Goal: Entertainment & Leisure: Consume media (video, audio)

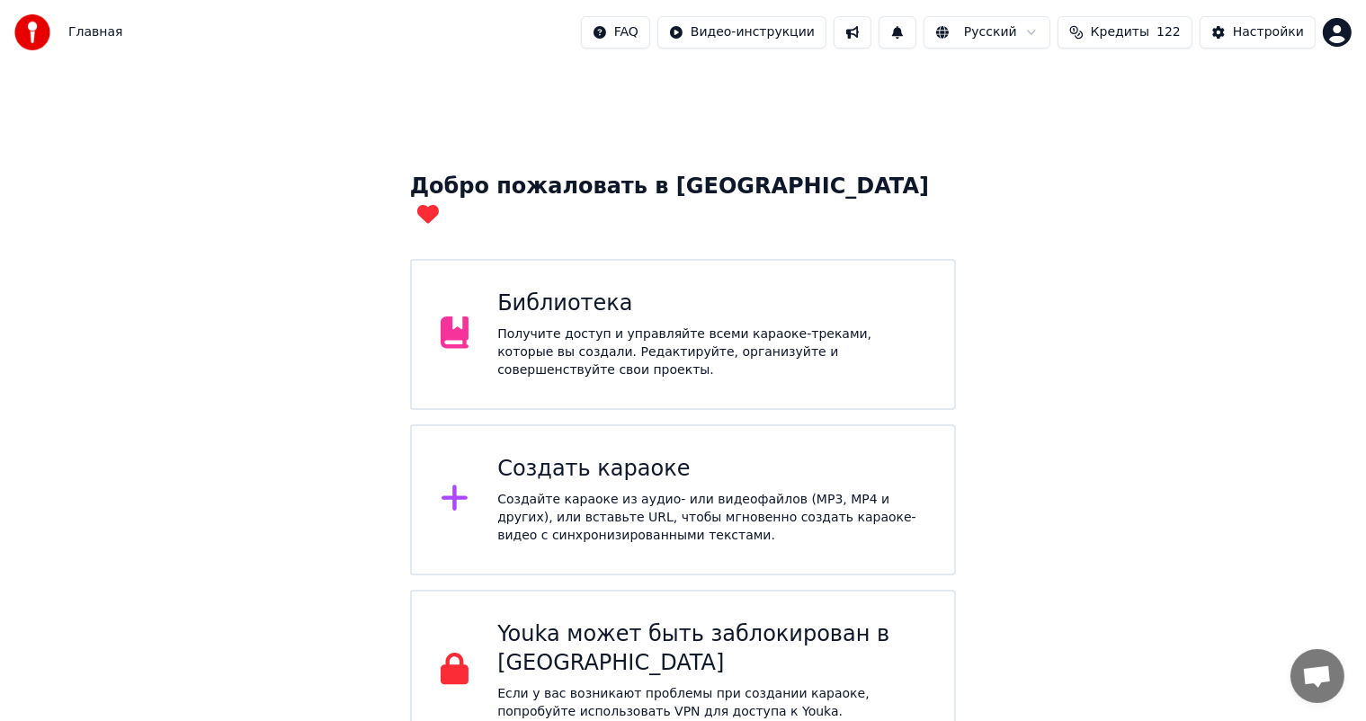
click at [522, 300] on div "Библиотека Получите доступ и управляйте всеми караоке-треками, которые вы созда…" at bounding box center [711, 334] width 428 height 90
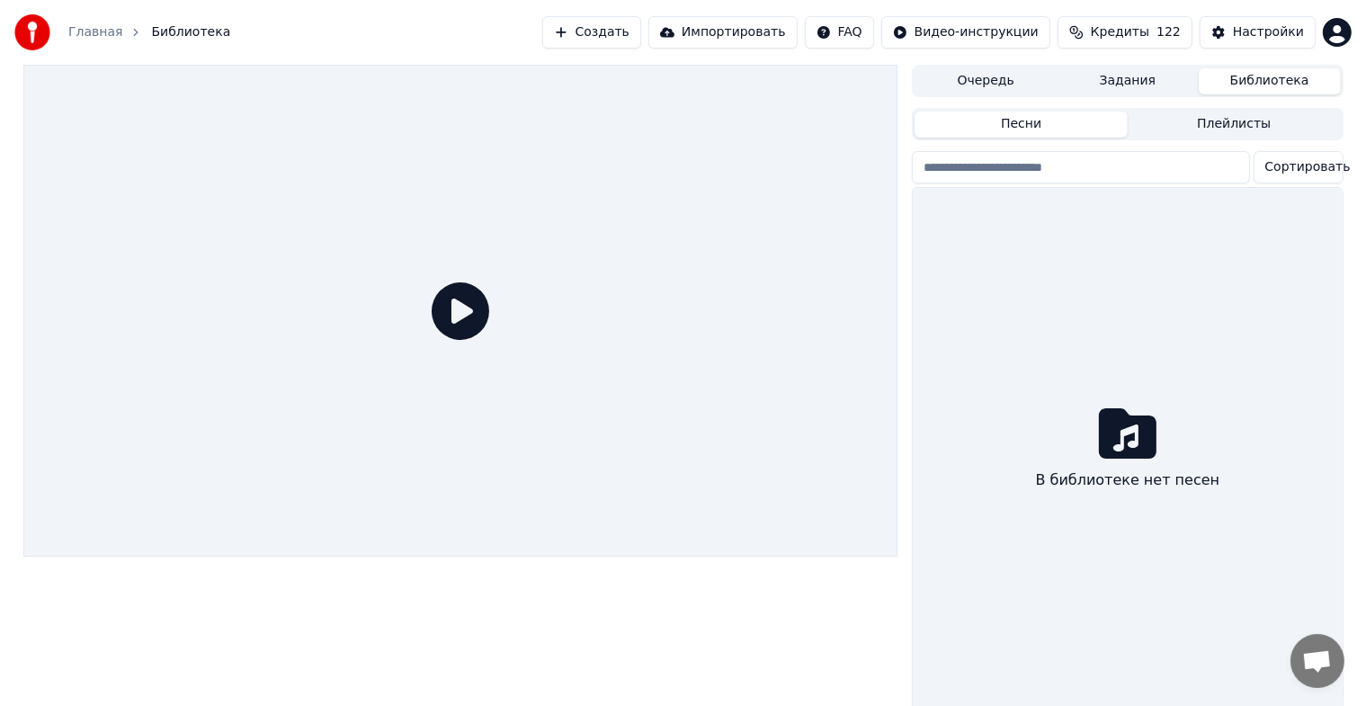
click at [522, 300] on div at bounding box center [460, 311] width 875 height 492
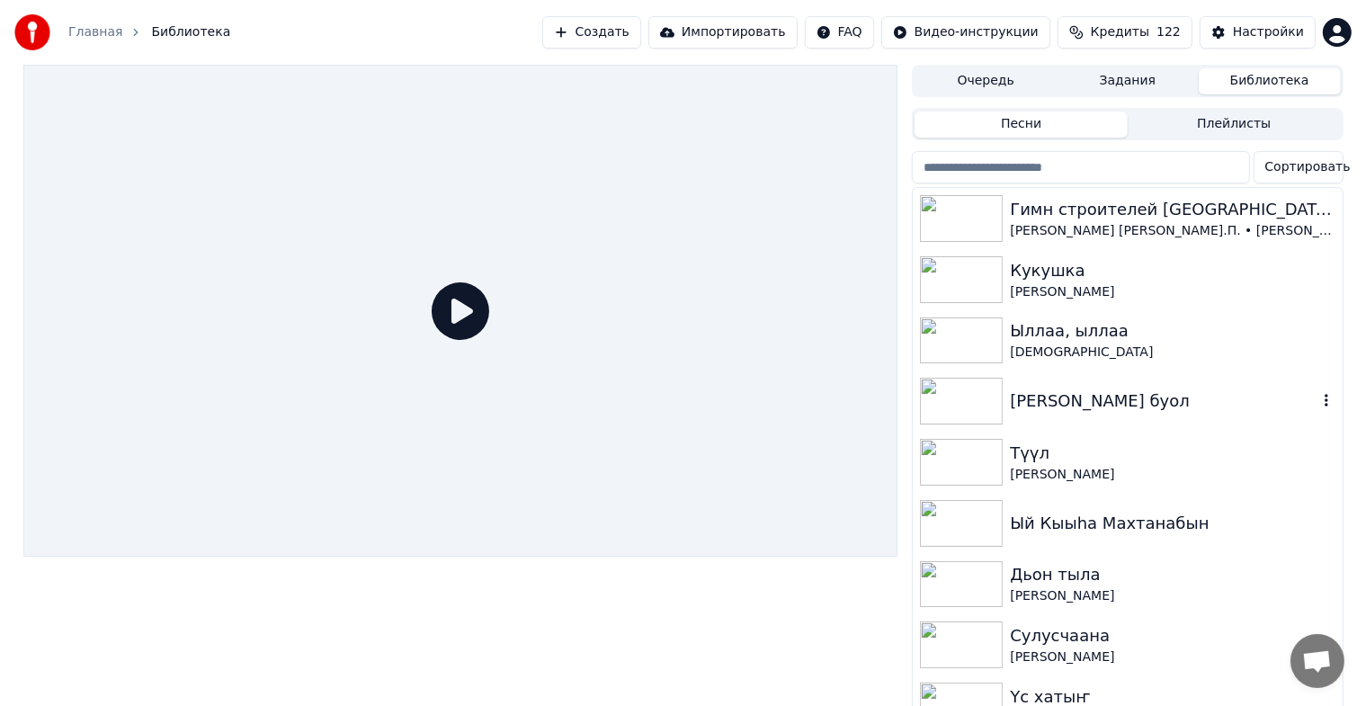
click at [971, 396] on img at bounding box center [961, 401] width 83 height 47
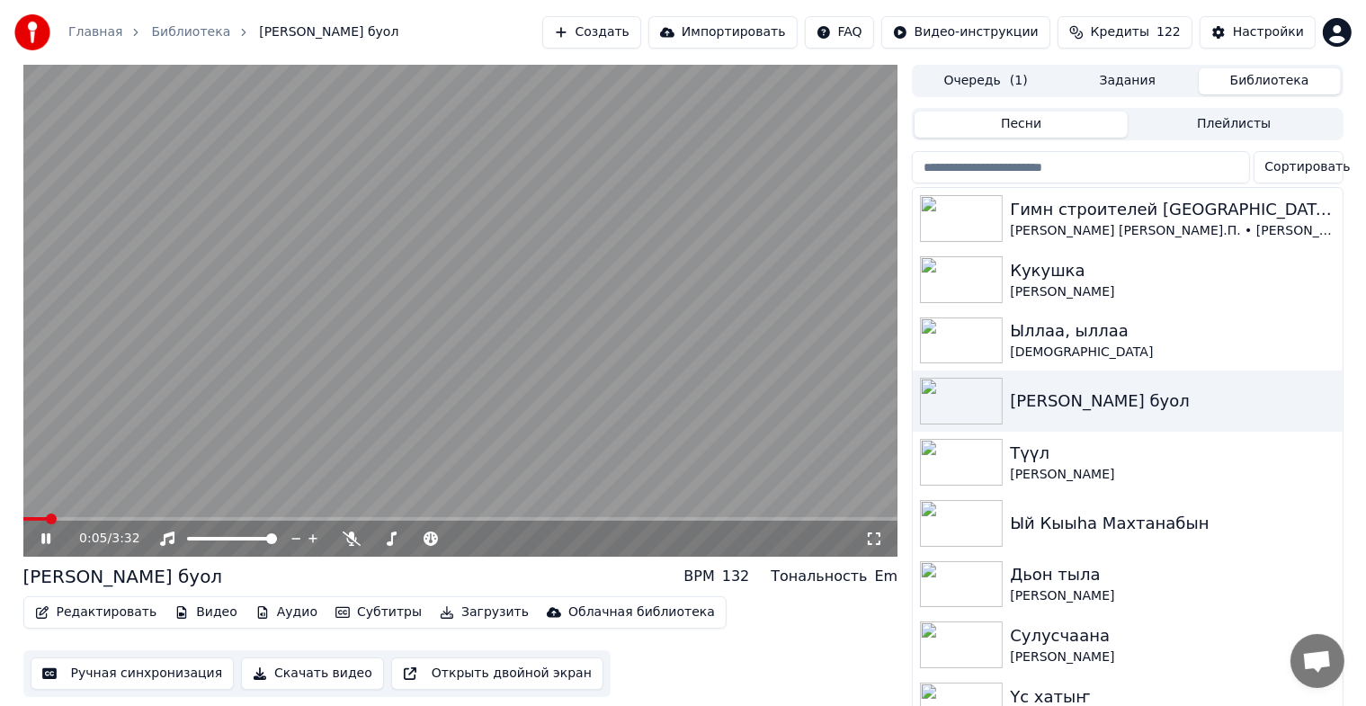
click at [52, 539] on icon at bounding box center [59, 538] width 42 height 14
click at [873, 543] on icon at bounding box center [874, 538] width 18 height 14
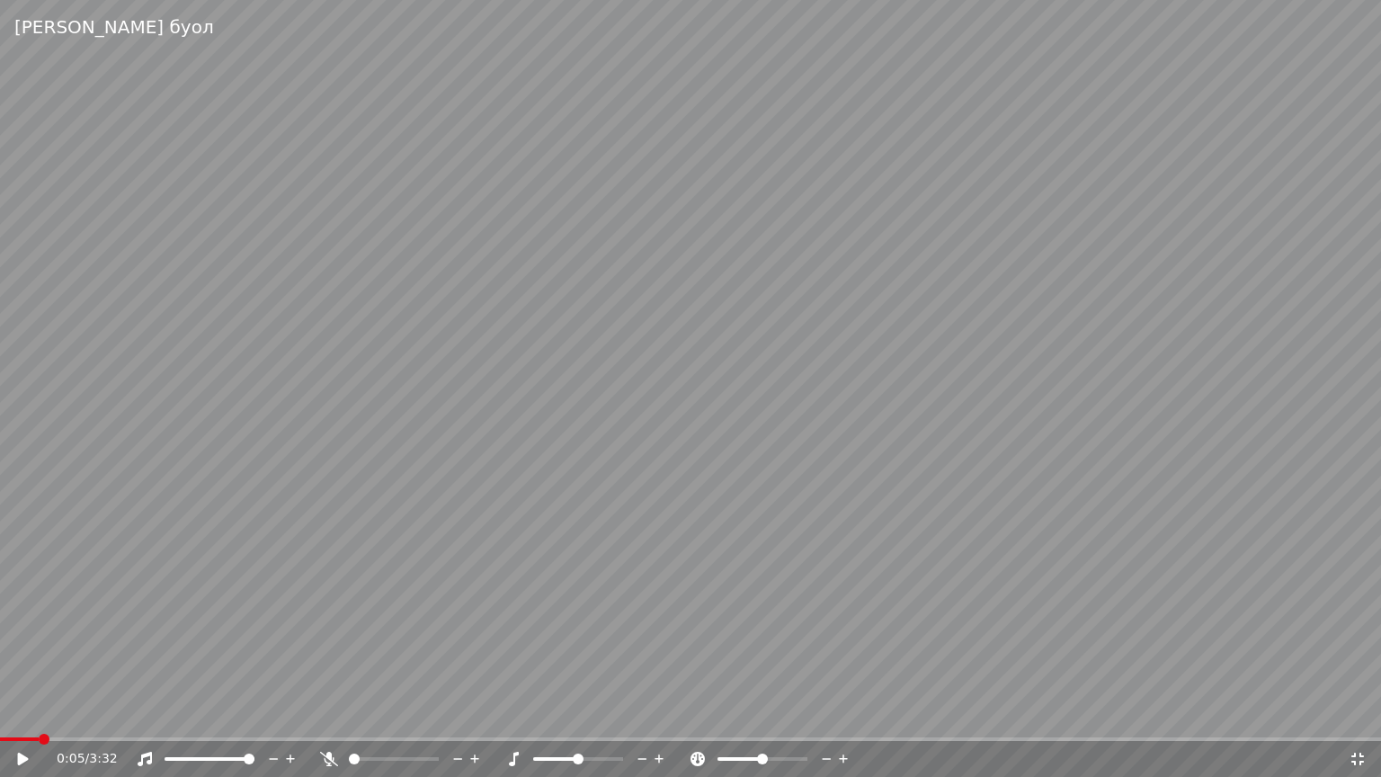
click at [22, 720] on icon at bounding box center [23, 758] width 11 height 13
